Goal: Download file/media

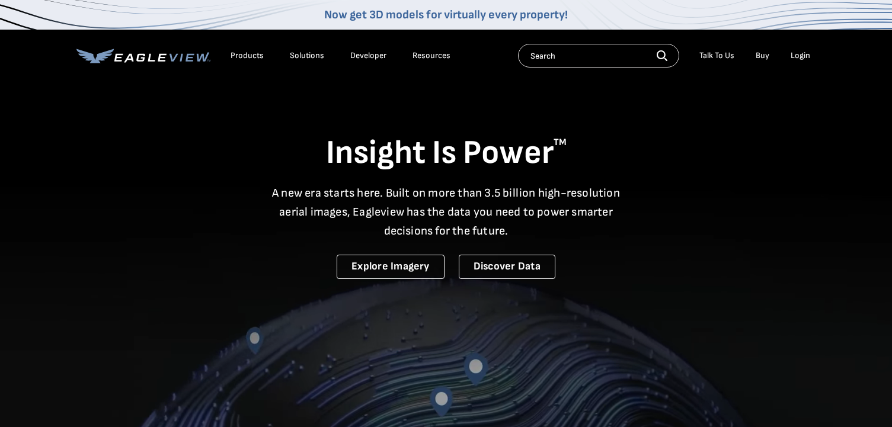
click at [796, 59] on div "Login" at bounding box center [800, 55] width 20 height 11
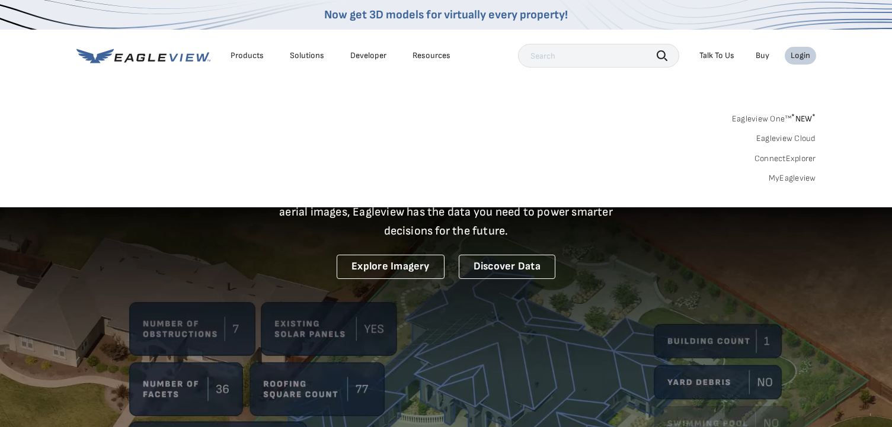
click at [788, 178] on link "MyEagleview" at bounding box center [792, 178] width 47 height 11
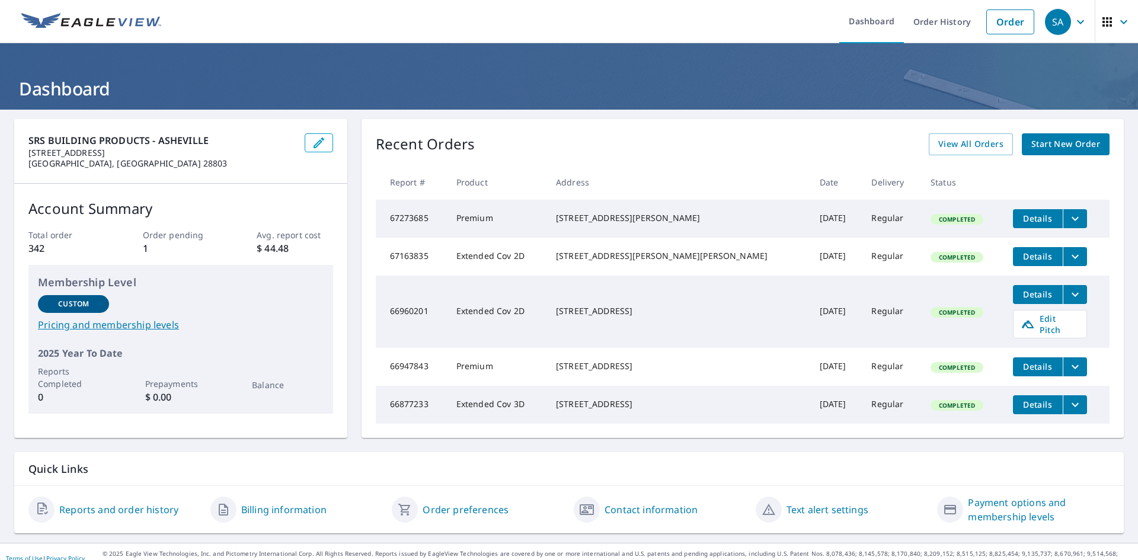
click at [1068, 219] on icon "filesDropdownBtn-67273685" at bounding box center [1075, 219] width 14 height 14
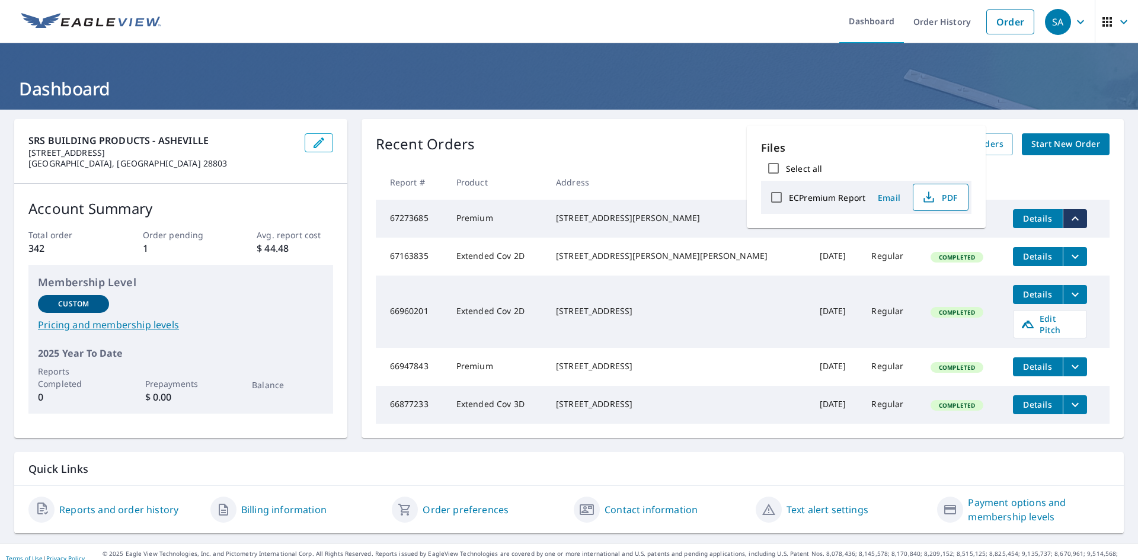
click at [949, 199] on span "PDF" at bounding box center [939, 197] width 38 height 14
